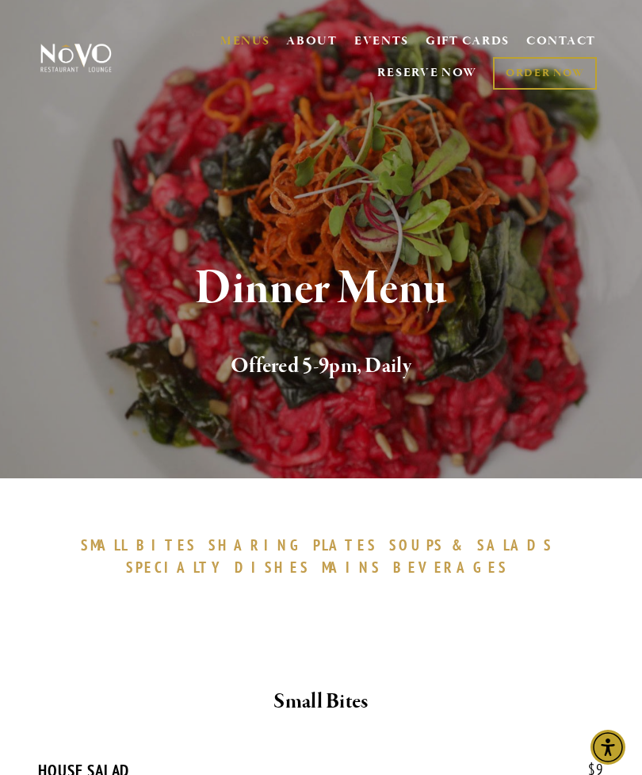
click at [1, 350] on div "Dinner Menu Offered 5-9pm, Daily" at bounding box center [321, 323] width 642 height 310
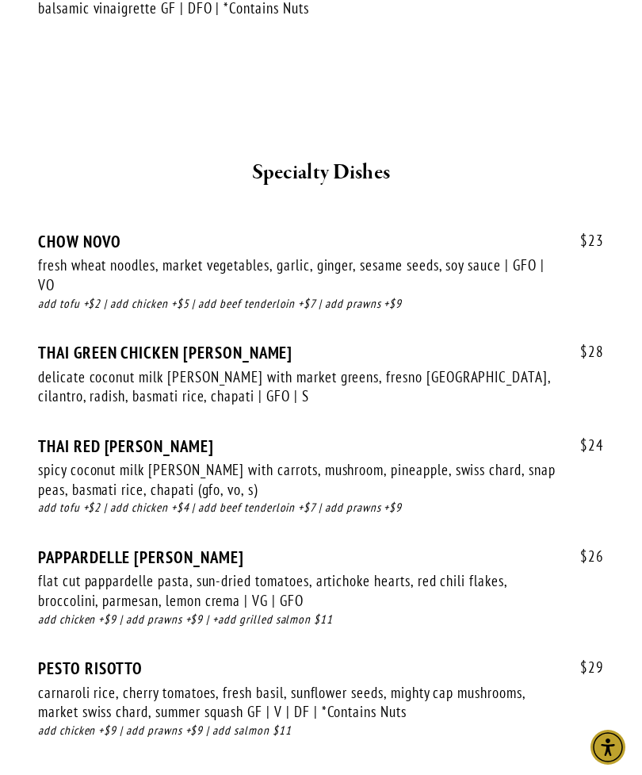
scroll to position [3214, 0]
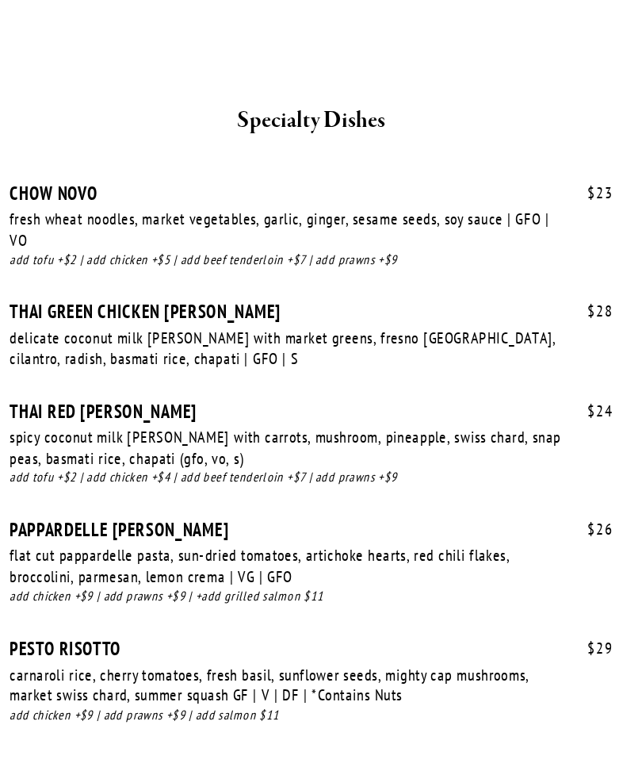
click at [308, 511] on div "flat cut pappardelle pasta, sun-dried tomatoes, artichoke hearts, red chili fla…" at bounding box center [298, 530] width 521 height 39
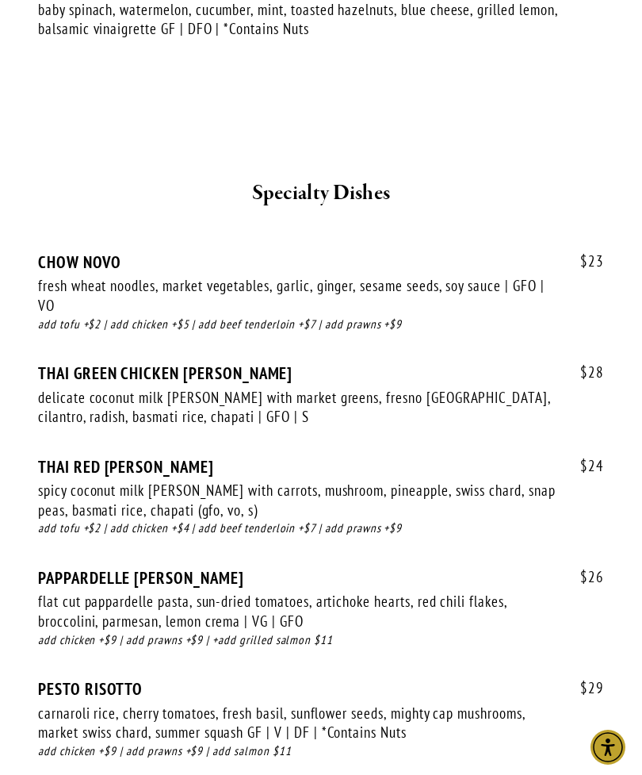
scroll to position [3140, 0]
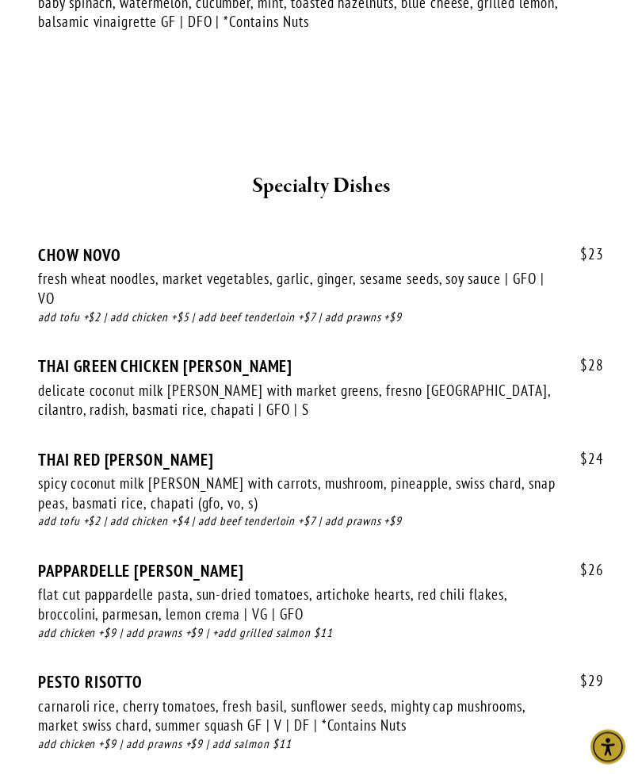
click at [567, 560] on div "$ 26 PAPPARDELLE AL LIMON flat cut pappardelle pasta, sun-dried tomatoes, artic…" at bounding box center [321, 616] width 566 height 111
click at [585, 560] on div "$ 23 CHOW NOVO fresh wheat noodles, market vegetables, garlic, ginger, sesame s…" at bounding box center [321, 507] width 593 height 580
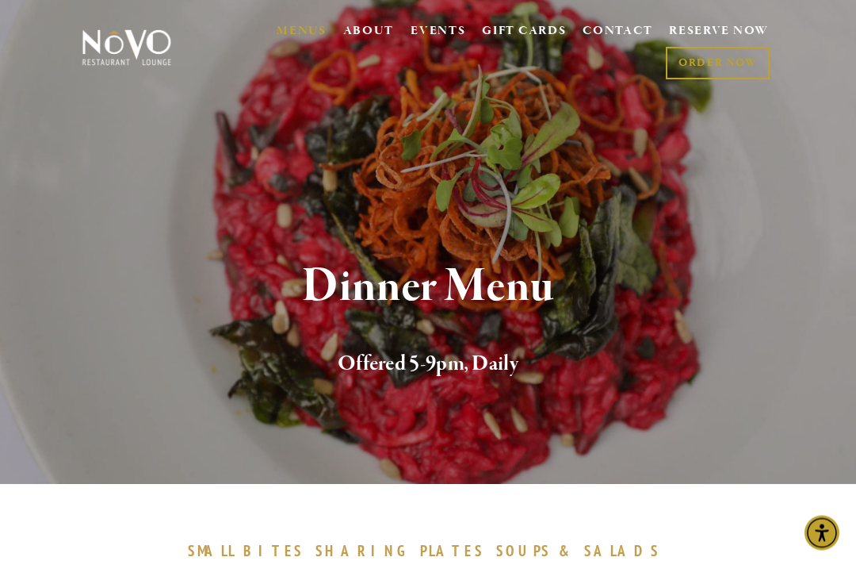
scroll to position [0, 0]
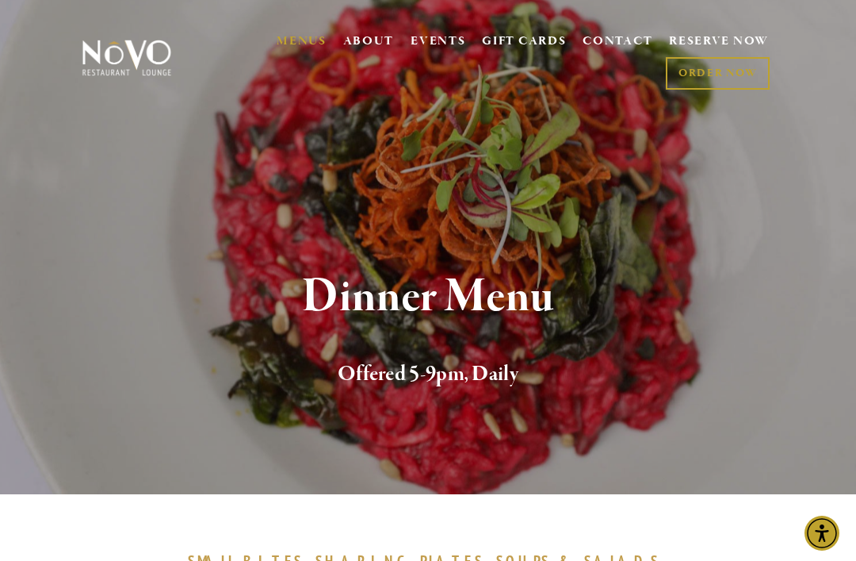
click at [600, 41] on link "CONTACT" at bounding box center [618, 42] width 70 height 30
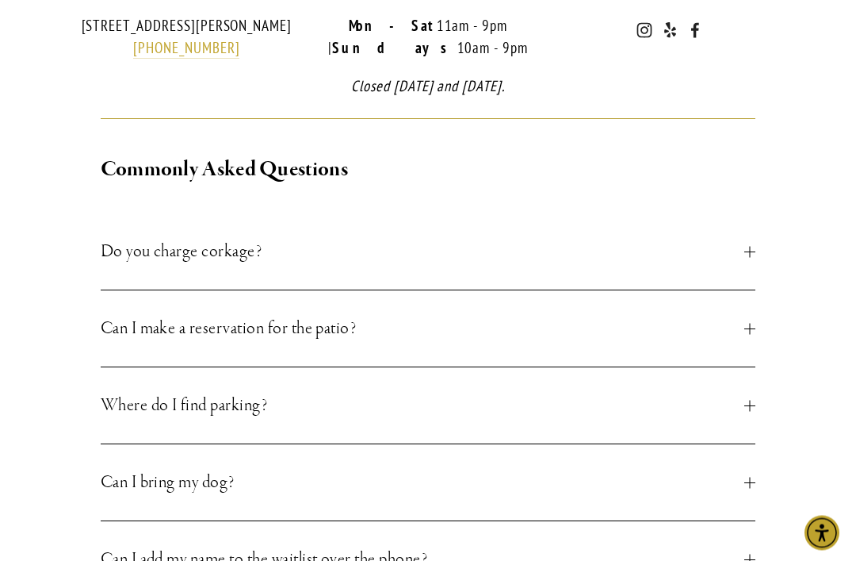
scroll to position [521, 0]
click at [746, 333] on div at bounding box center [750, 327] width 11 height 11
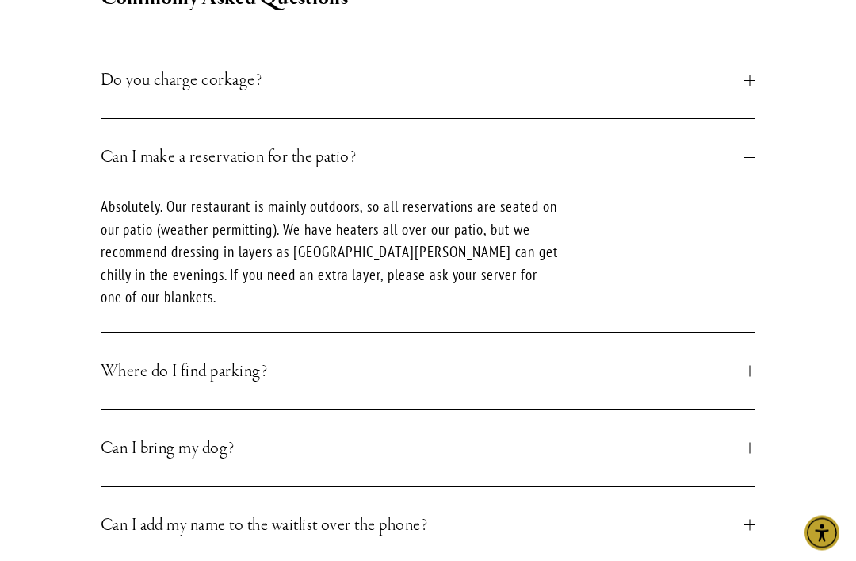
click at [743, 386] on span "Where do I find parking?" at bounding box center [423, 372] width 645 height 29
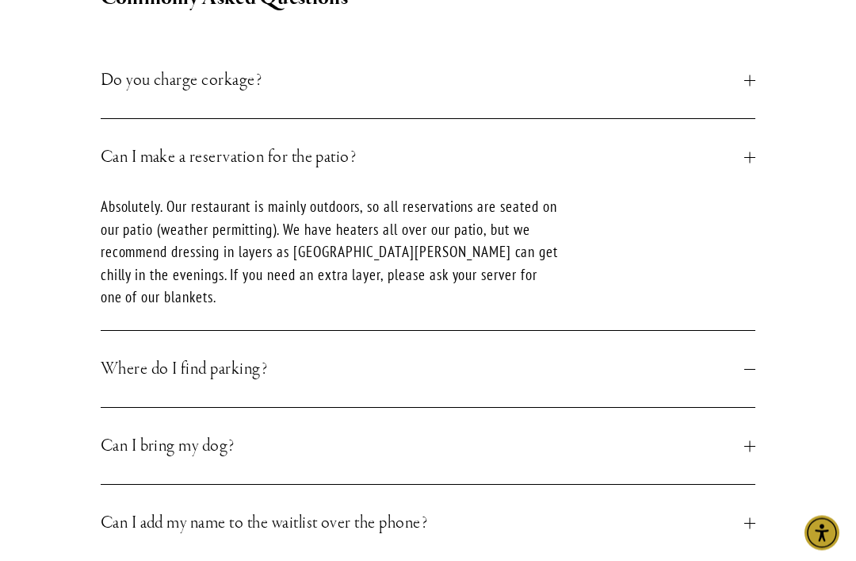
scroll to position [691, 0]
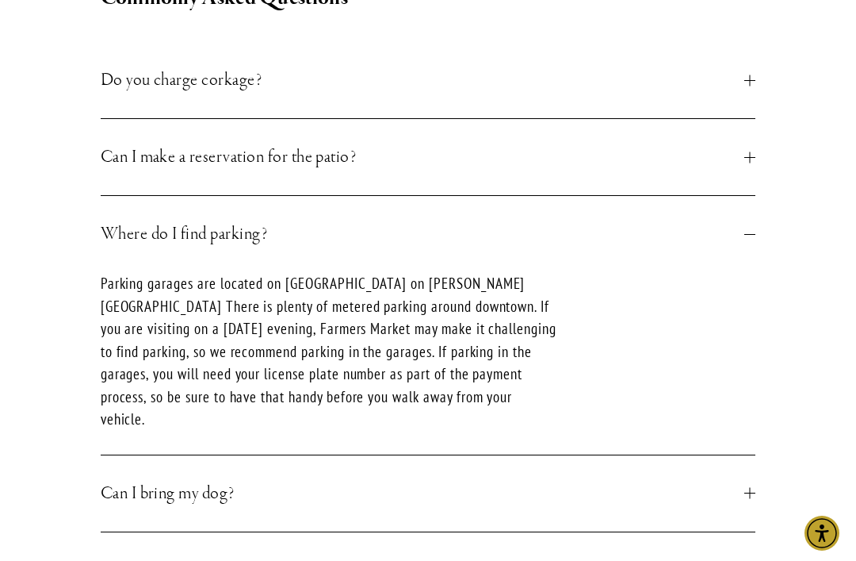
click at [732, 494] on span "Can I bring my dog?" at bounding box center [423, 493] width 645 height 29
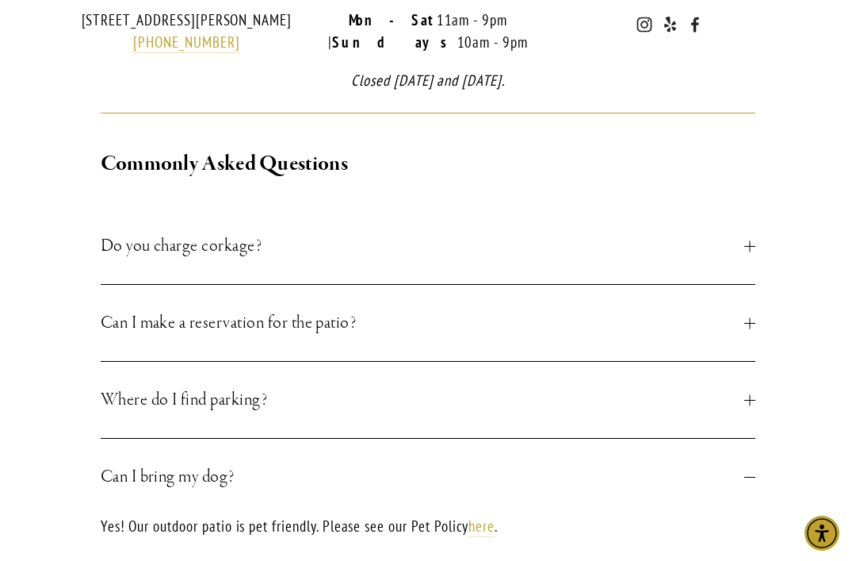
scroll to position [521, 0]
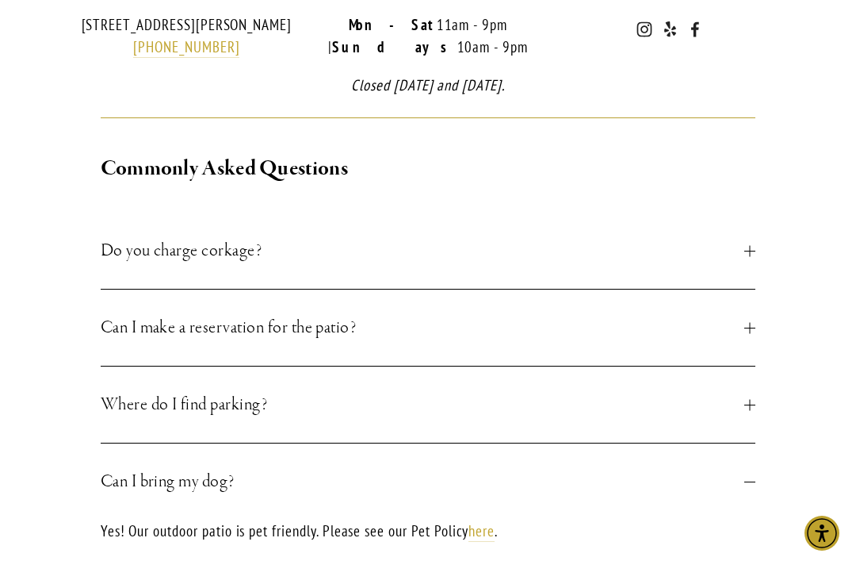
click at [747, 256] on div at bounding box center [750, 250] width 11 height 11
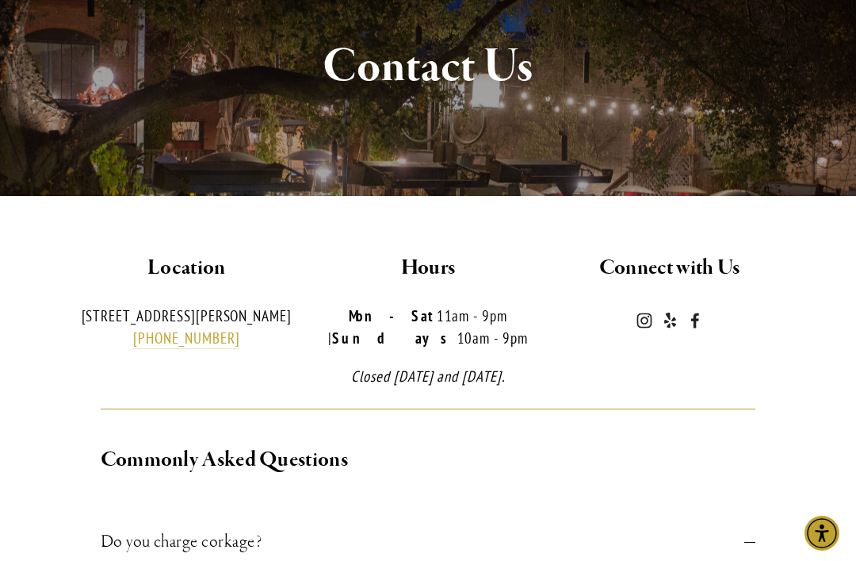
scroll to position [0, 0]
